Goal: Task Accomplishment & Management: Use online tool/utility

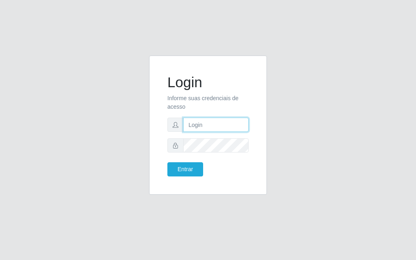
click at [210, 121] on input "text" at bounding box center [215, 125] width 65 height 14
type input "[PERSON_NAME]"
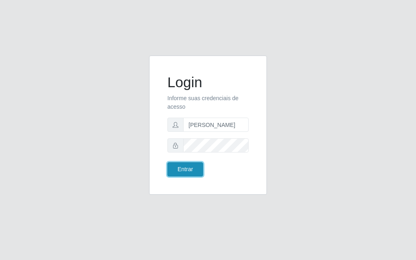
click at [186, 173] on button "Entrar" at bounding box center [185, 169] width 36 height 14
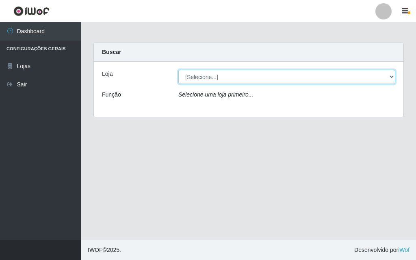
click at [391, 74] on select "[Selecione...] Divino Fogão - [GEOGRAPHIC_DATA]" at bounding box center [286, 77] width 217 height 14
select select "499"
click at [178, 70] on select "[Selecione...] Divino Fogão - [GEOGRAPHIC_DATA]" at bounding box center [286, 77] width 217 height 14
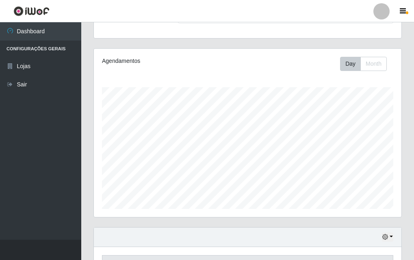
scroll to position [244, 0]
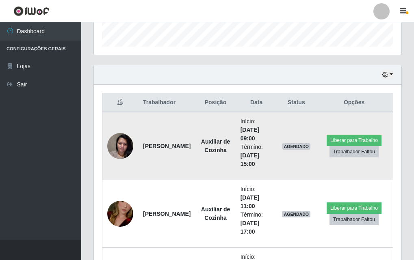
click at [121, 141] on img at bounding box center [120, 146] width 26 height 35
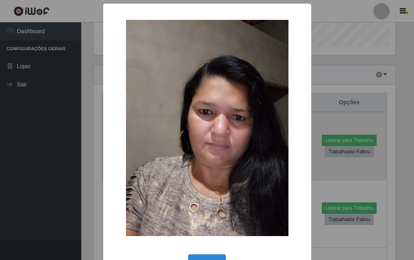
scroll to position [169, 303]
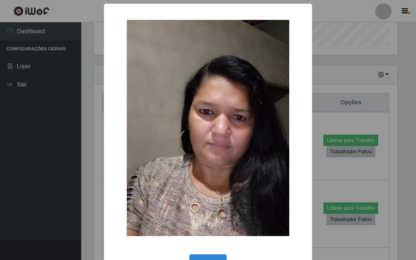
click at [51, 166] on div "× OK Cancel" at bounding box center [208, 130] width 416 height 260
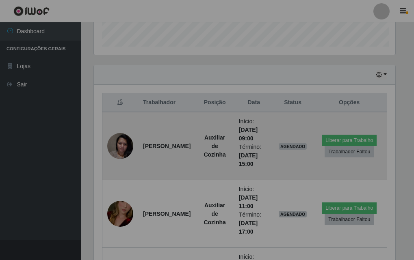
scroll to position [169, 308]
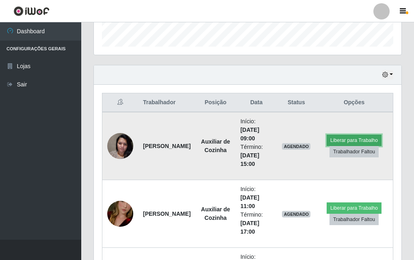
click at [343, 136] on button "Liberar para Trabalho" at bounding box center [354, 140] width 55 height 11
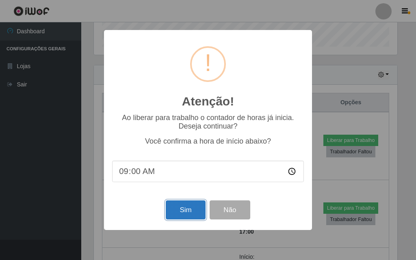
click at [169, 207] on button "Sim" at bounding box center [185, 210] width 39 height 19
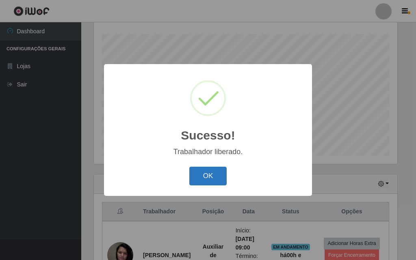
click at [199, 177] on button "OK" at bounding box center [208, 176] width 38 height 19
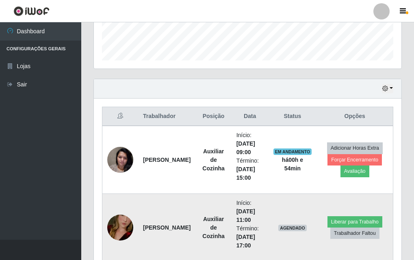
scroll to position [108, 0]
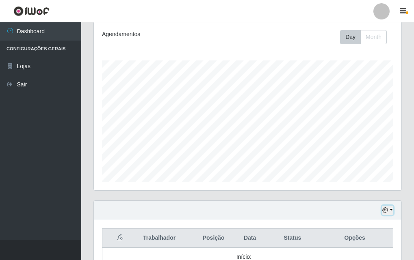
click at [384, 210] on icon "button" at bounding box center [385, 211] width 6 height 6
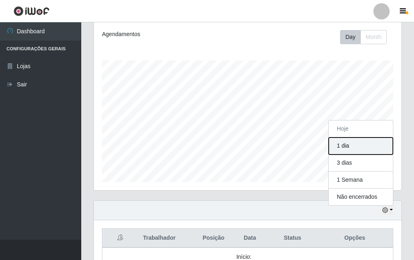
click at [377, 143] on button "1 dia" at bounding box center [361, 146] width 64 height 17
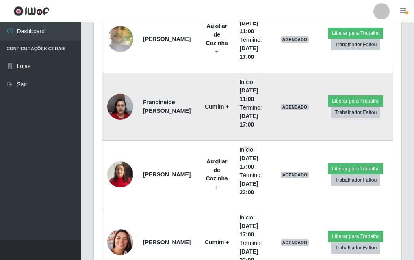
scroll to position [813, 0]
